Goal: Find specific page/section: Find specific page/section

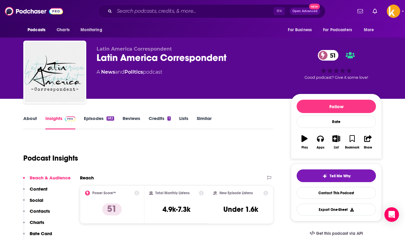
click at [138, 194] on icon at bounding box center [136, 192] width 5 height 5
drag, startPoint x: 145, startPoint y: 137, endPoint x: 145, endPoint y: 166, distance: 28.4
click at [137, 192] on icon at bounding box center [136, 192] width 5 height 5
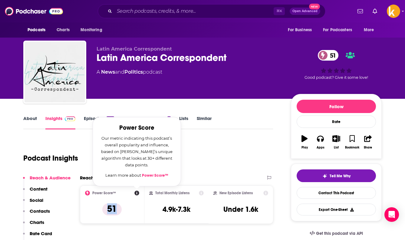
click at [137, 192] on icon at bounding box center [136, 192] width 5 height 5
click at [138, 70] on link "Politics" at bounding box center [133, 72] width 18 height 6
